Goal: Information Seeking & Learning: Learn about a topic

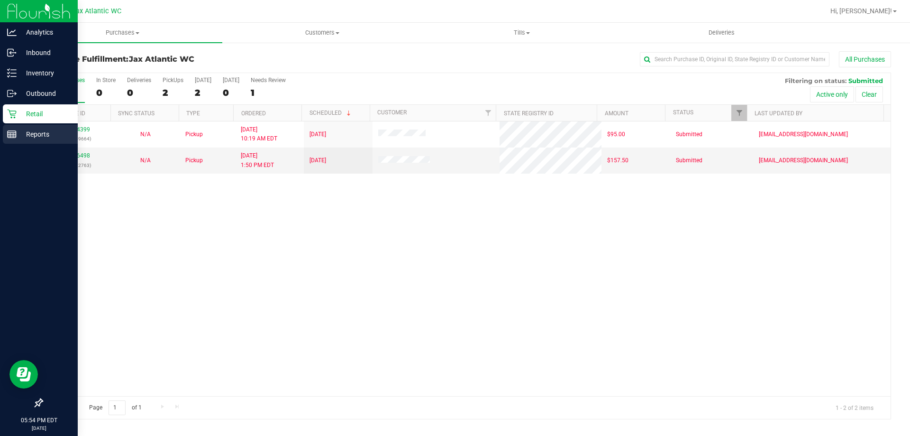
click at [11, 134] on icon at bounding box center [11, 133] width 9 height 9
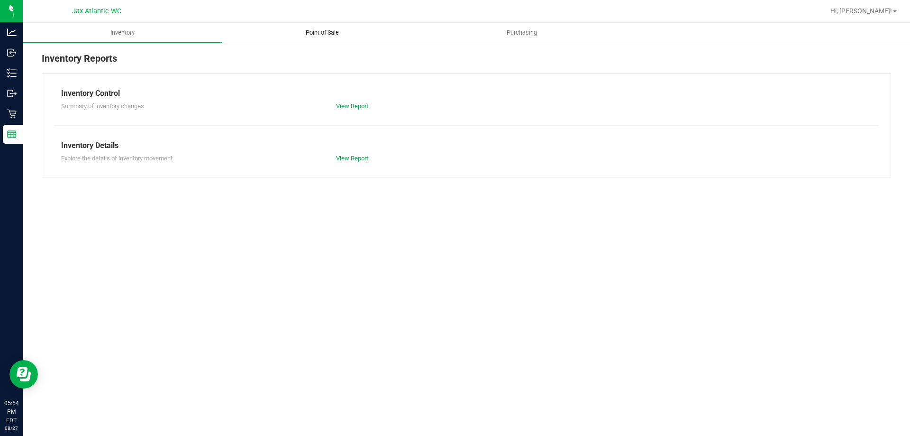
click at [306, 37] on uib-tab-heading "Point of Sale" at bounding box center [322, 32] width 199 height 19
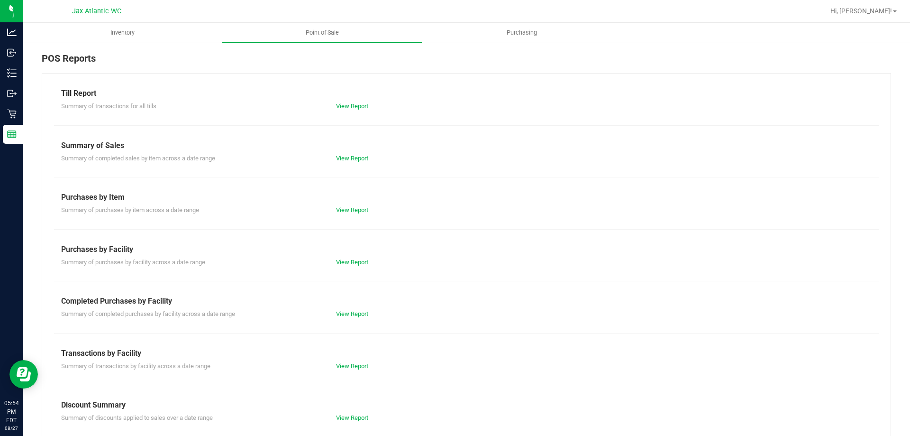
click at [349, 300] on div "Completed Purchases by Facility" at bounding box center [466, 300] width 811 height 11
click at [338, 315] on link "View Report" at bounding box center [352, 313] width 32 height 7
